Goal: Task Accomplishment & Management: Manage account settings

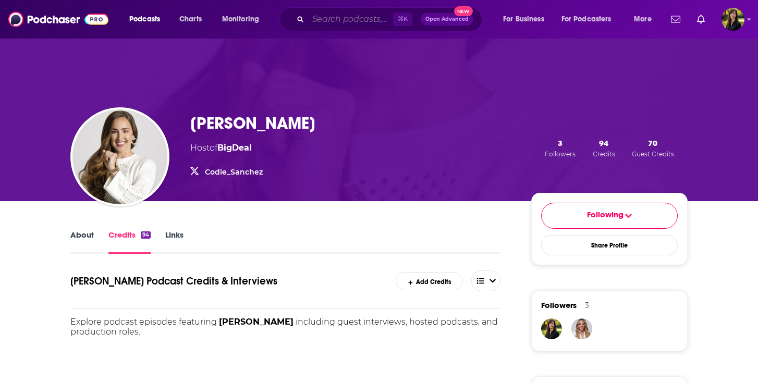
click at [322, 22] on input "Search podcasts, credits, & more..." at bounding box center [350, 19] width 85 height 17
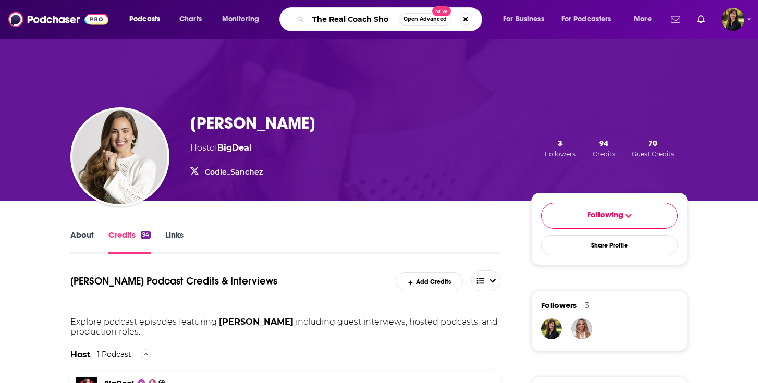
type input "The Real Coach Show"
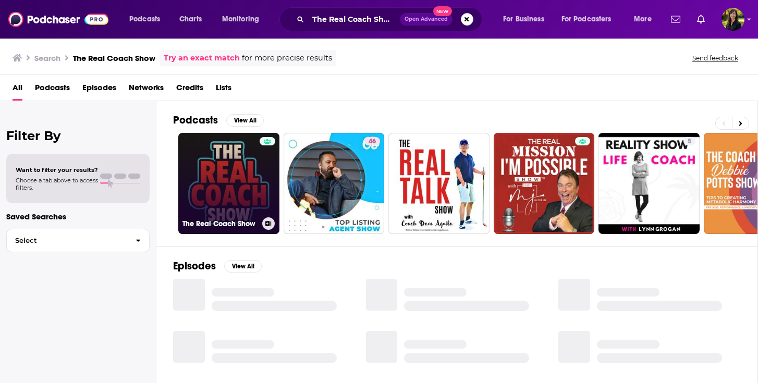
click at [191, 148] on link "The Real Coach Show" at bounding box center [228, 183] width 101 height 101
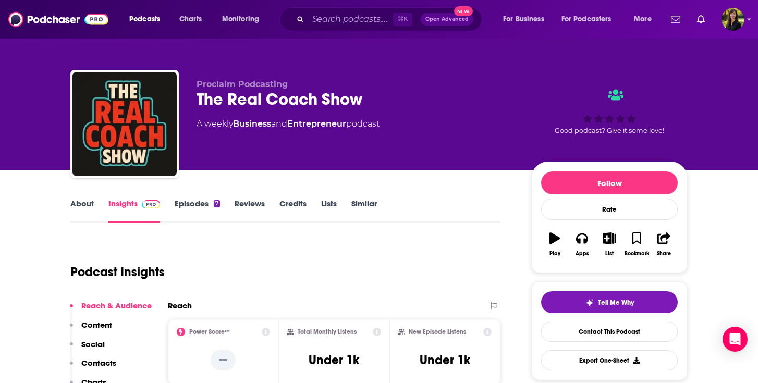
click at [82, 203] on link "About" at bounding box center [81, 211] width 23 height 24
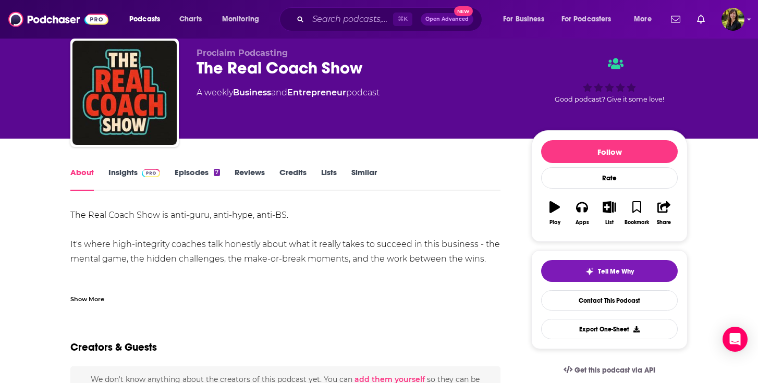
scroll to position [32, 0]
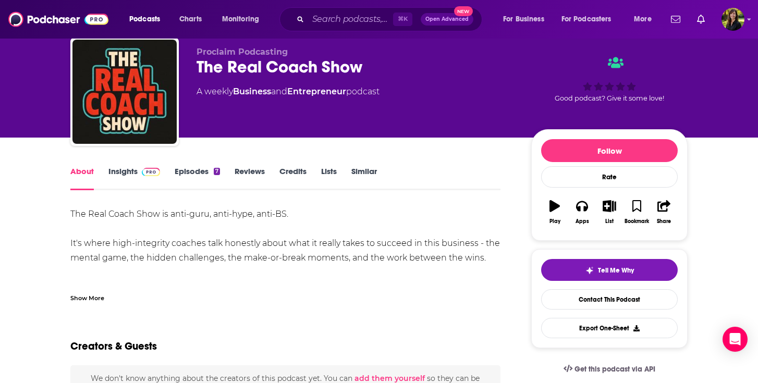
click at [126, 170] on link "Insights" at bounding box center [134, 178] width 52 height 24
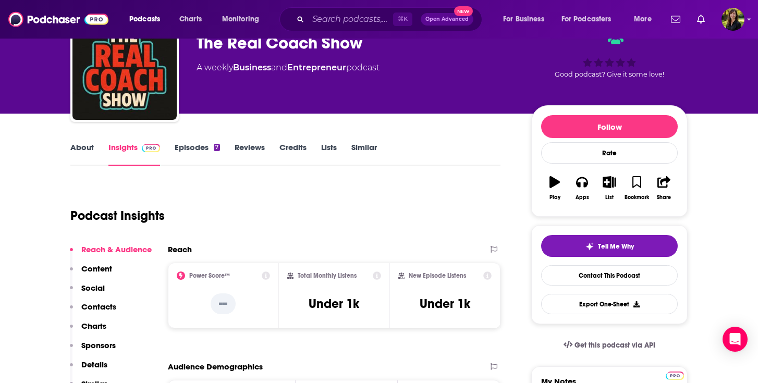
scroll to position [58, 0]
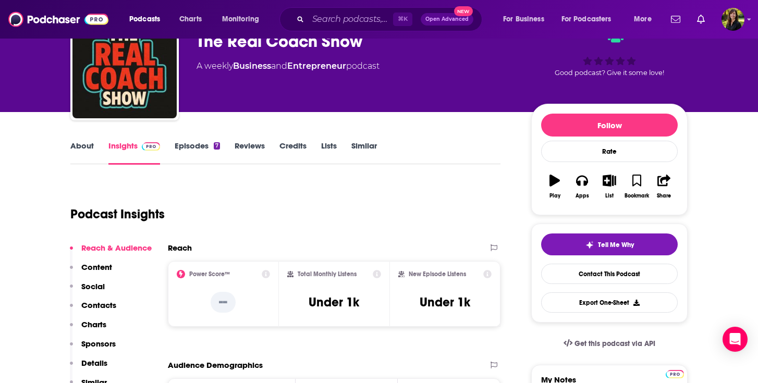
click at [181, 145] on link "Episodes 7" at bounding box center [197, 153] width 45 height 24
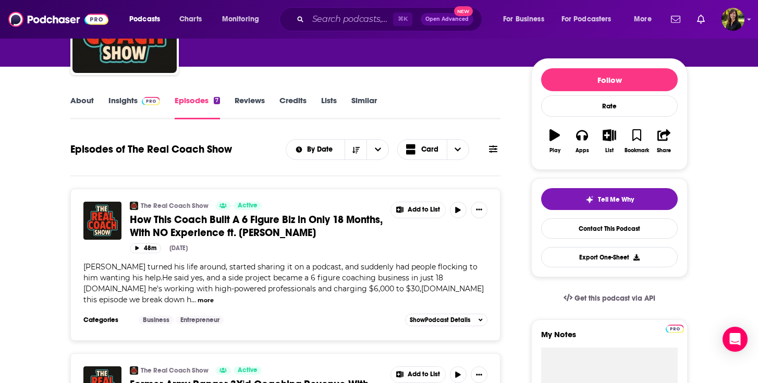
scroll to position [104, 0]
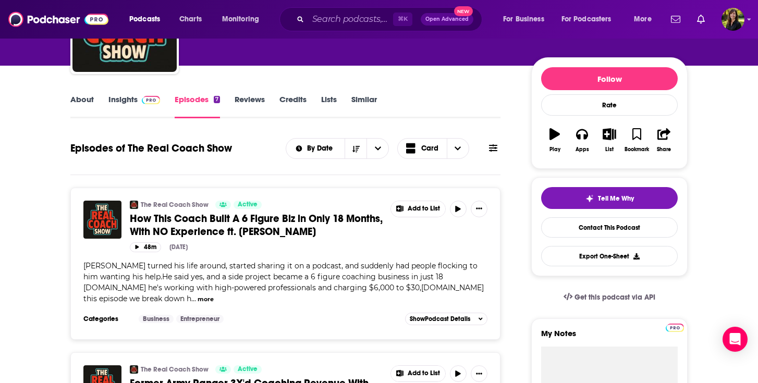
click at [198, 300] on button "more" at bounding box center [206, 299] width 16 height 9
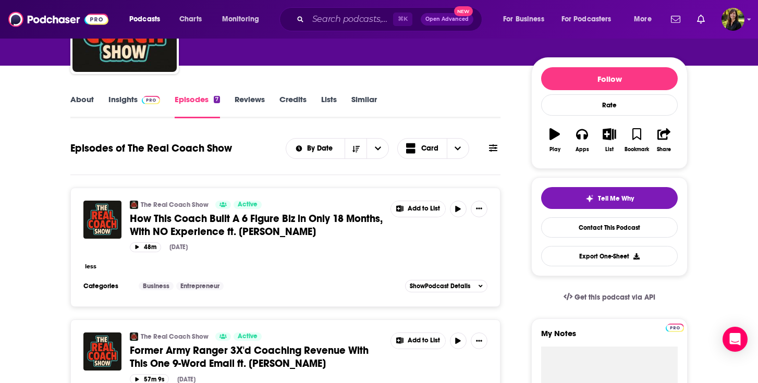
click at [90, 269] on button "less" at bounding box center [90, 266] width 11 height 9
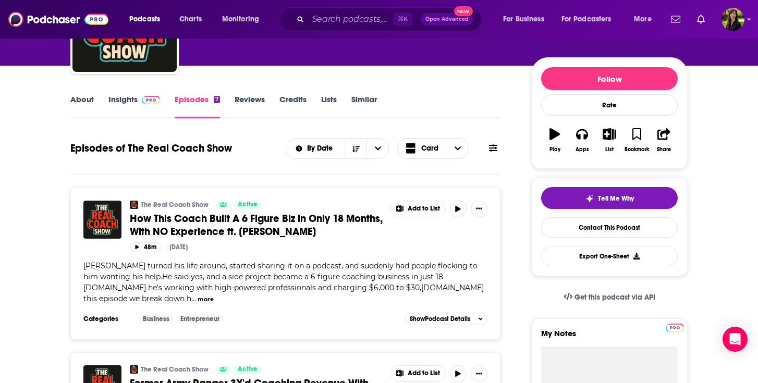
click at [229, 227] on span "How This Coach Built A 6 Figure Biz in Only 18 Months, With NO Experience ft. […" at bounding box center [256, 225] width 253 height 26
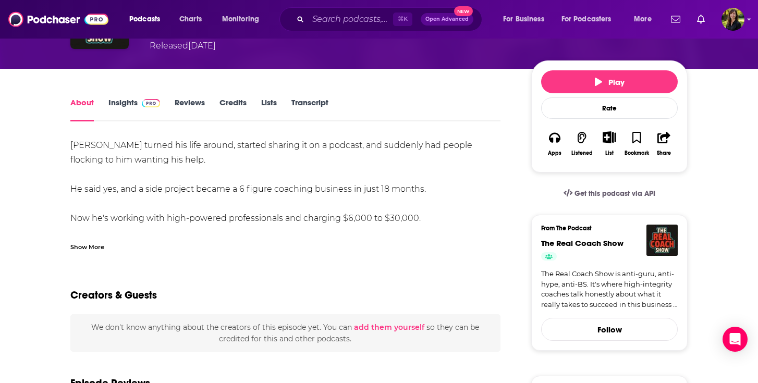
scroll to position [103, 0]
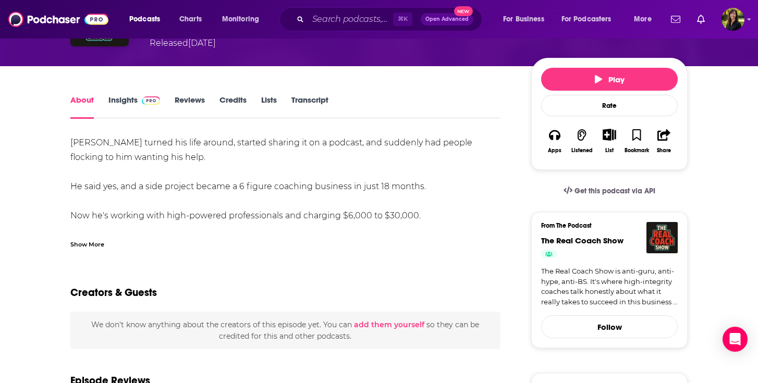
click at [94, 249] on div "Show More" at bounding box center [87, 244] width 34 height 10
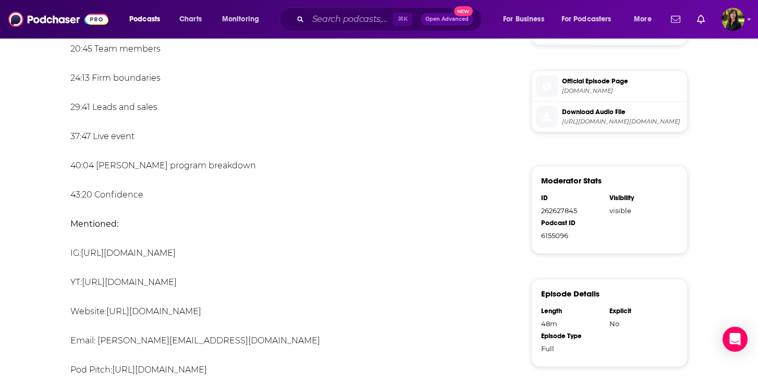
scroll to position [519, 0]
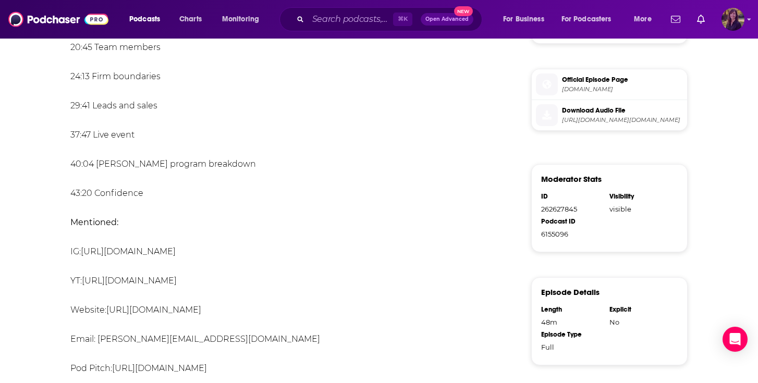
click at [736, 22] on img "Logged in as HowellMedia" at bounding box center [732, 19] width 23 height 23
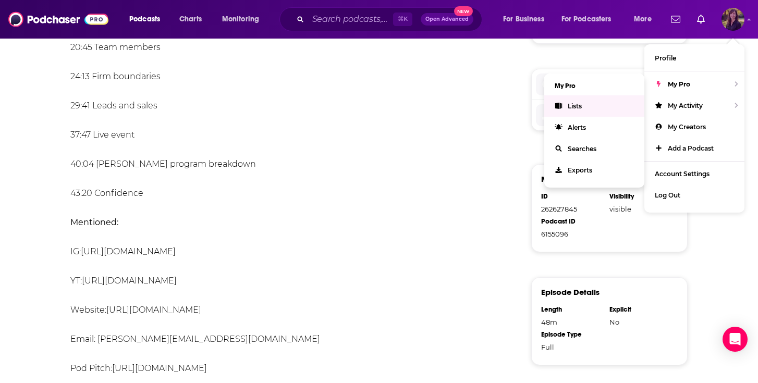
click at [578, 104] on span "Lists" at bounding box center [575, 106] width 14 height 8
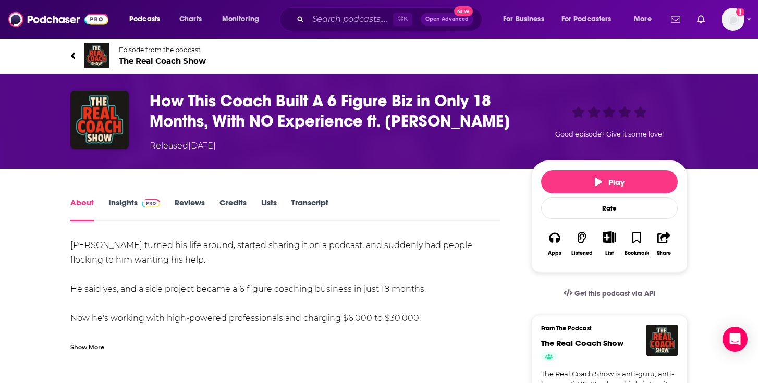
click at [608, 243] on icon "Show More Button" at bounding box center [609, 236] width 13 height 11
click at [606, 280] on button "Add Episode" at bounding box center [601, 280] width 54 height 19
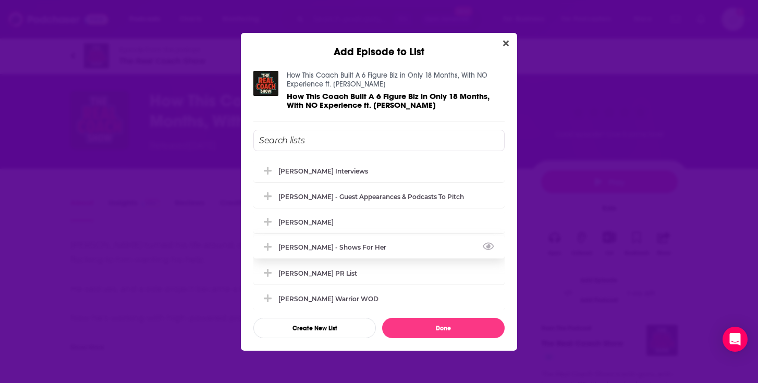
click at [374, 246] on div "[PERSON_NAME] - Shows for Her" at bounding box center [335, 247] width 114 height 8
click at [338, 222] on div "[PERSON_NAME]" at bounding box center [378, 221] width 251 height 23
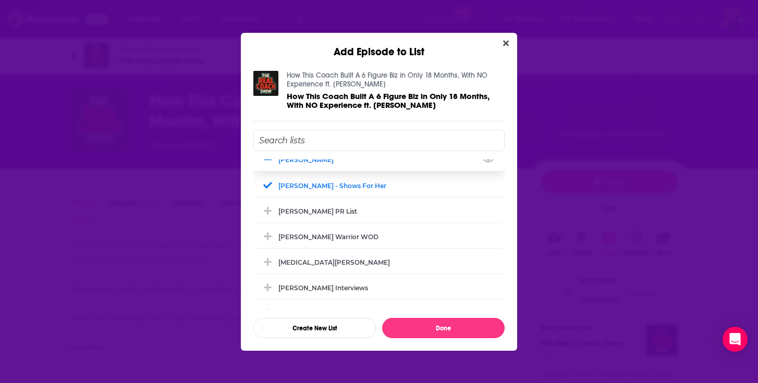
scroll to position [63, 0]
click at [340, 231] on div "[PERSON_NAME] Warrior WOD" at bounding box center [378, 235] width 251 height 23
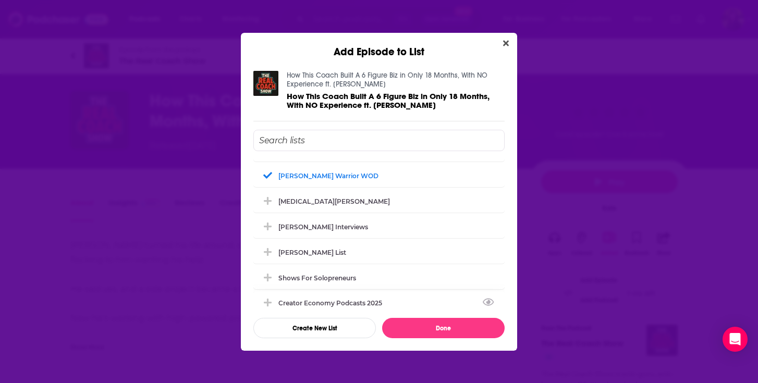
scroll to position [131, 0]
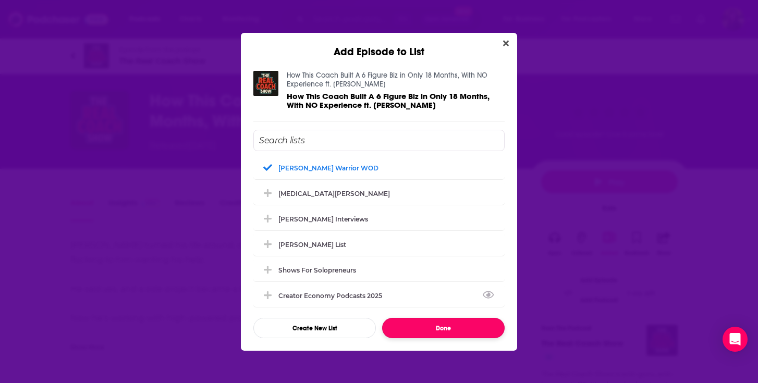
click at [423, 323] on button "Done" at bounding box center [443, 328] width 122 height 20
click at [442, 328] on button "Done" at bounding box center [443, 328] width 122 height 20
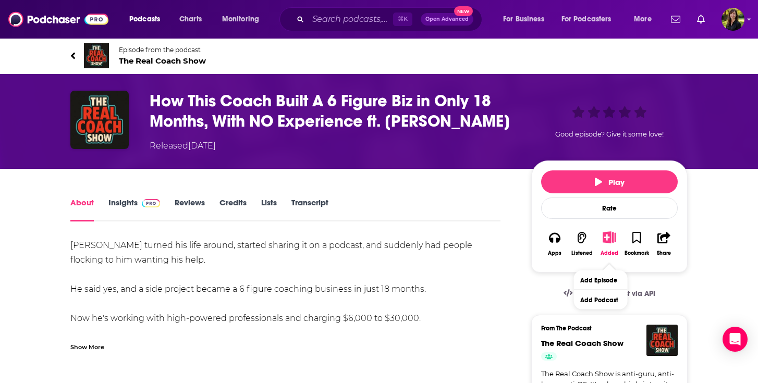
click at [75, 52] on icon at bounding box center [72, 56] width 5 height 10
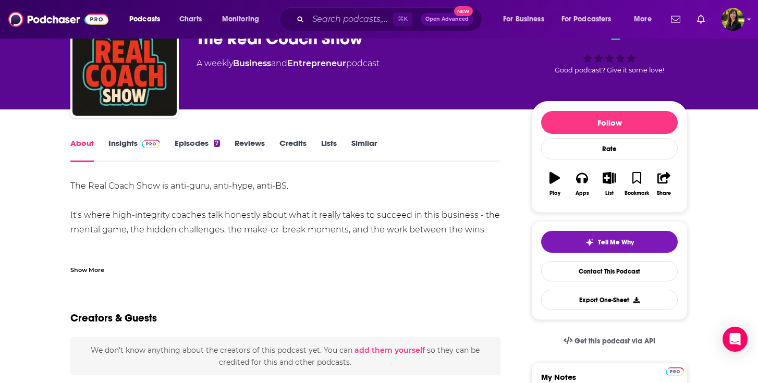
scroll to position [62, 0]
